Goal: Find specific page/section: Find specific page/section

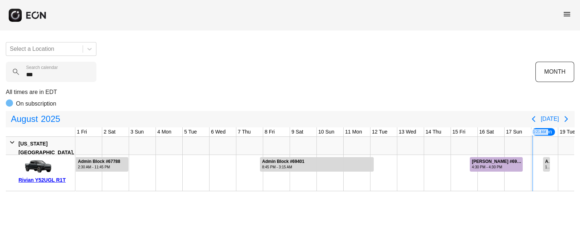
scroll to position [0, 263]
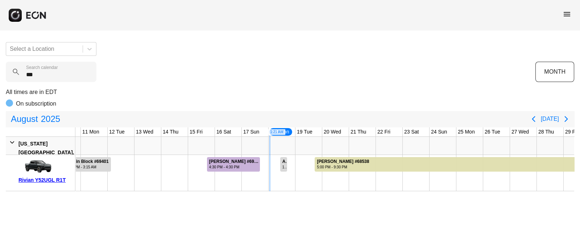
click at [54, 72] on calendar "***" at bounding box center [51, 72] width 91 height 20
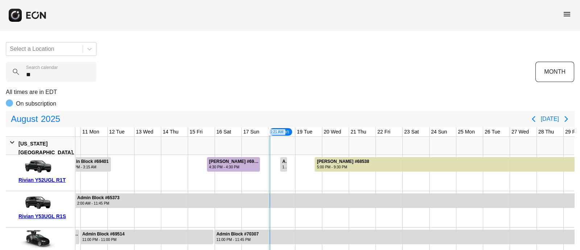
type calendar "*"
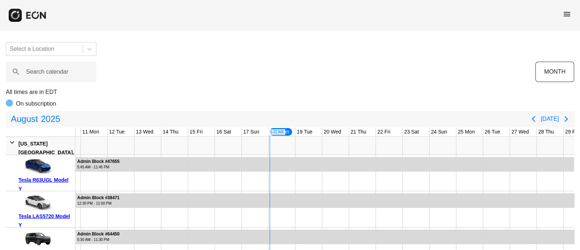
click at [567, 14] on span "menu" at bounding box center [567, 14] width 9 height 9
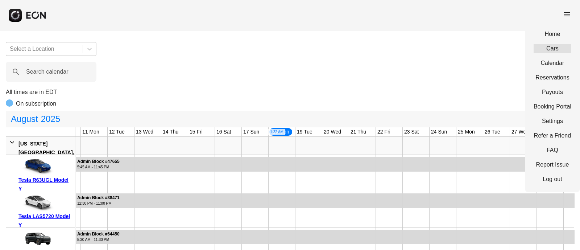
click at [553, 50] on link "Cars" at bounding box center [553, 48] width 38 height 9
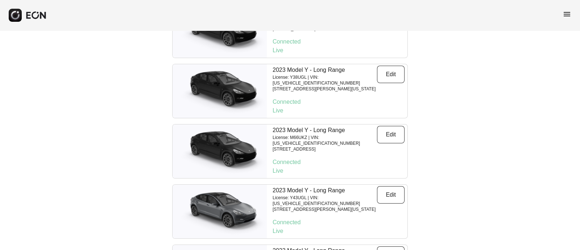
scroll to position [4292, 0]
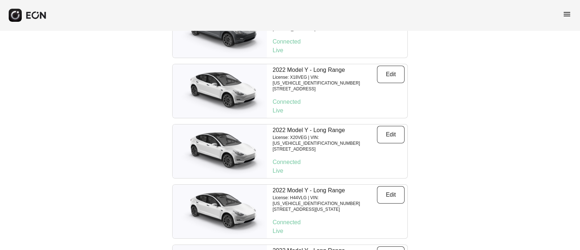
scroll to position [5313, 0]
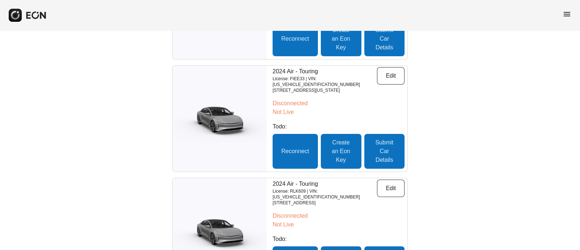
scroll to position [2168, 0]
